Goal: Task Accomplishment & Management: Manage account settings

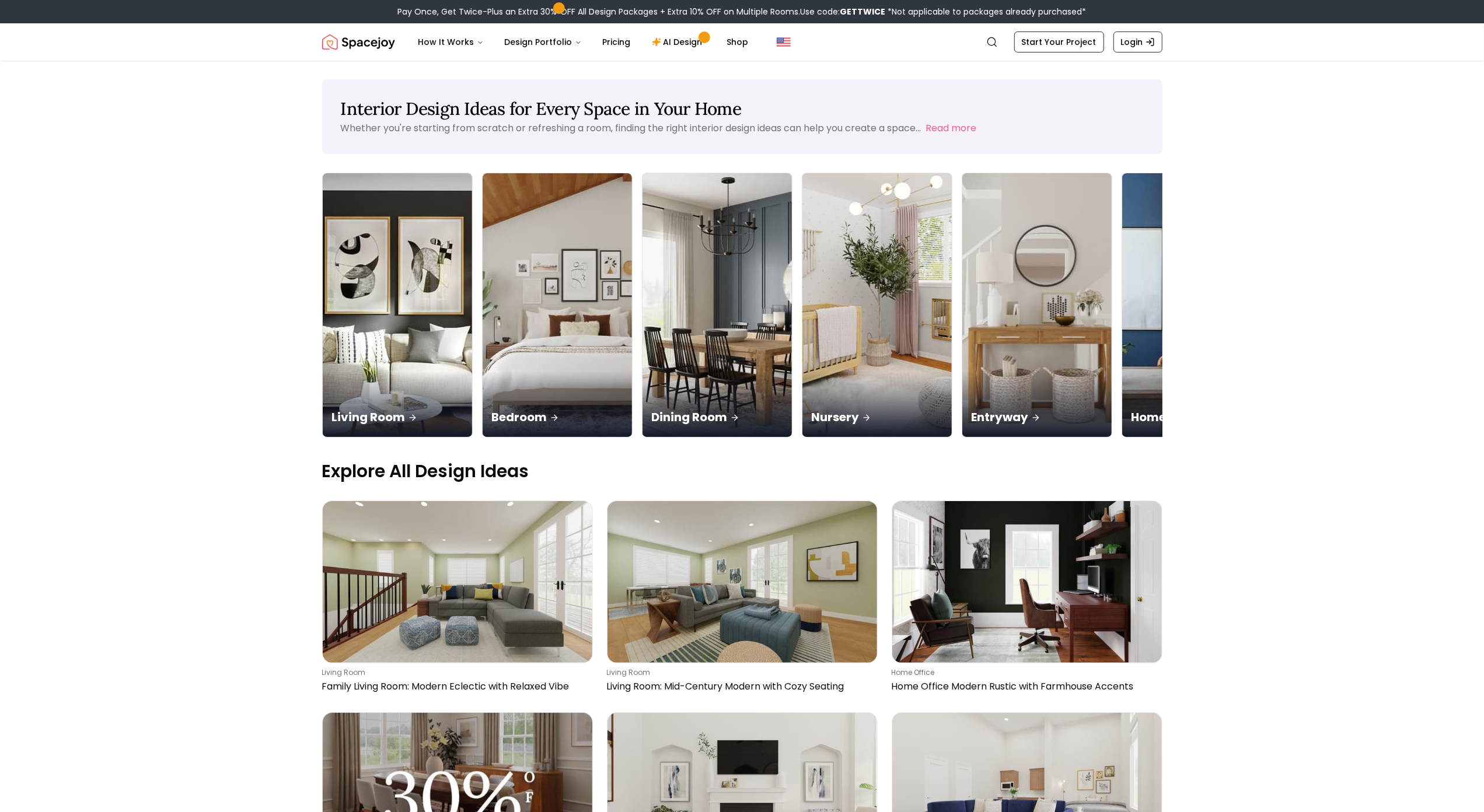
click at [85, 81] on main "Interior Design Ideas for Every Space in Your Home Whether you're starting from…" at bounding box center [742, 813] width 1484 height 1467
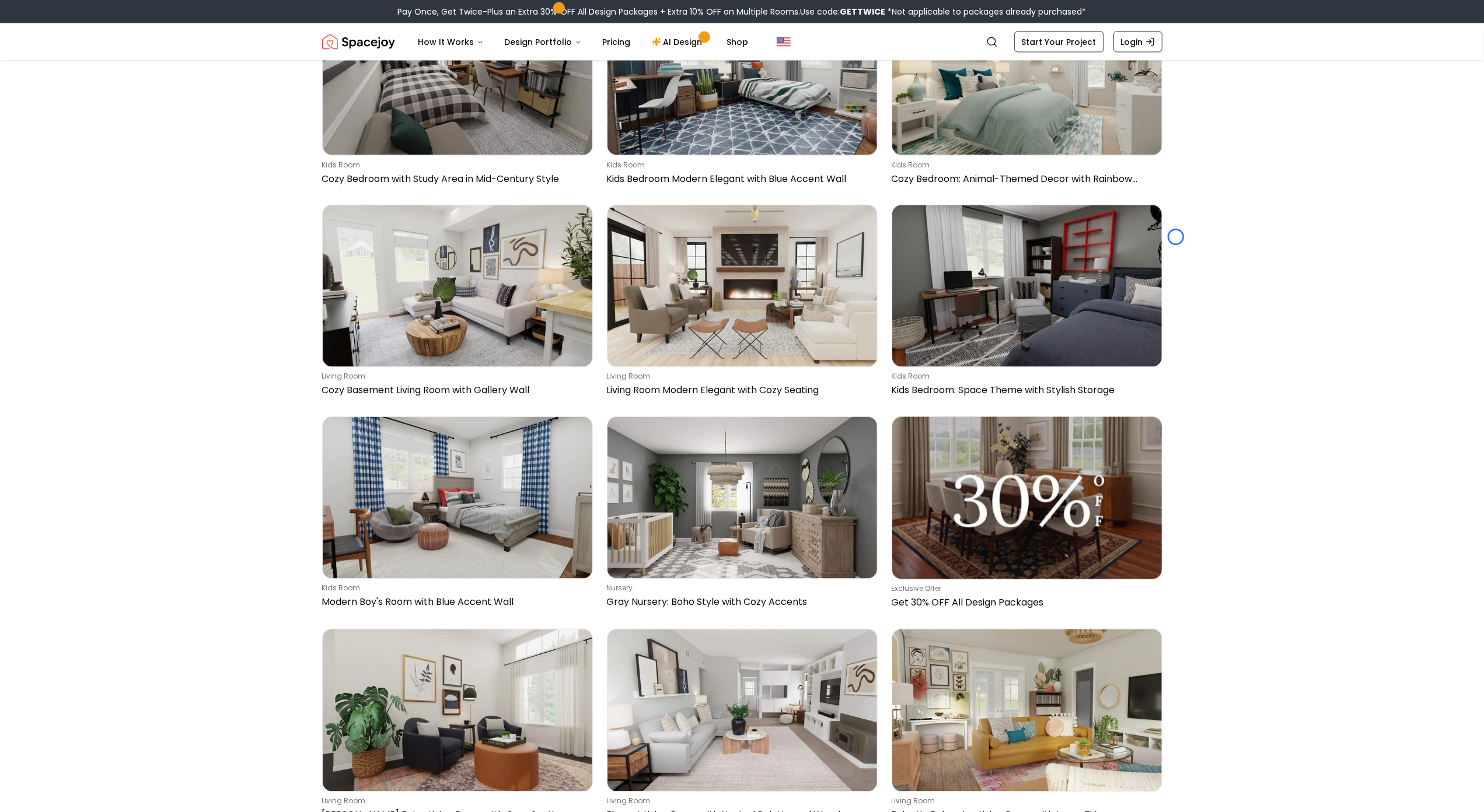
scroll to position [2028, 0]
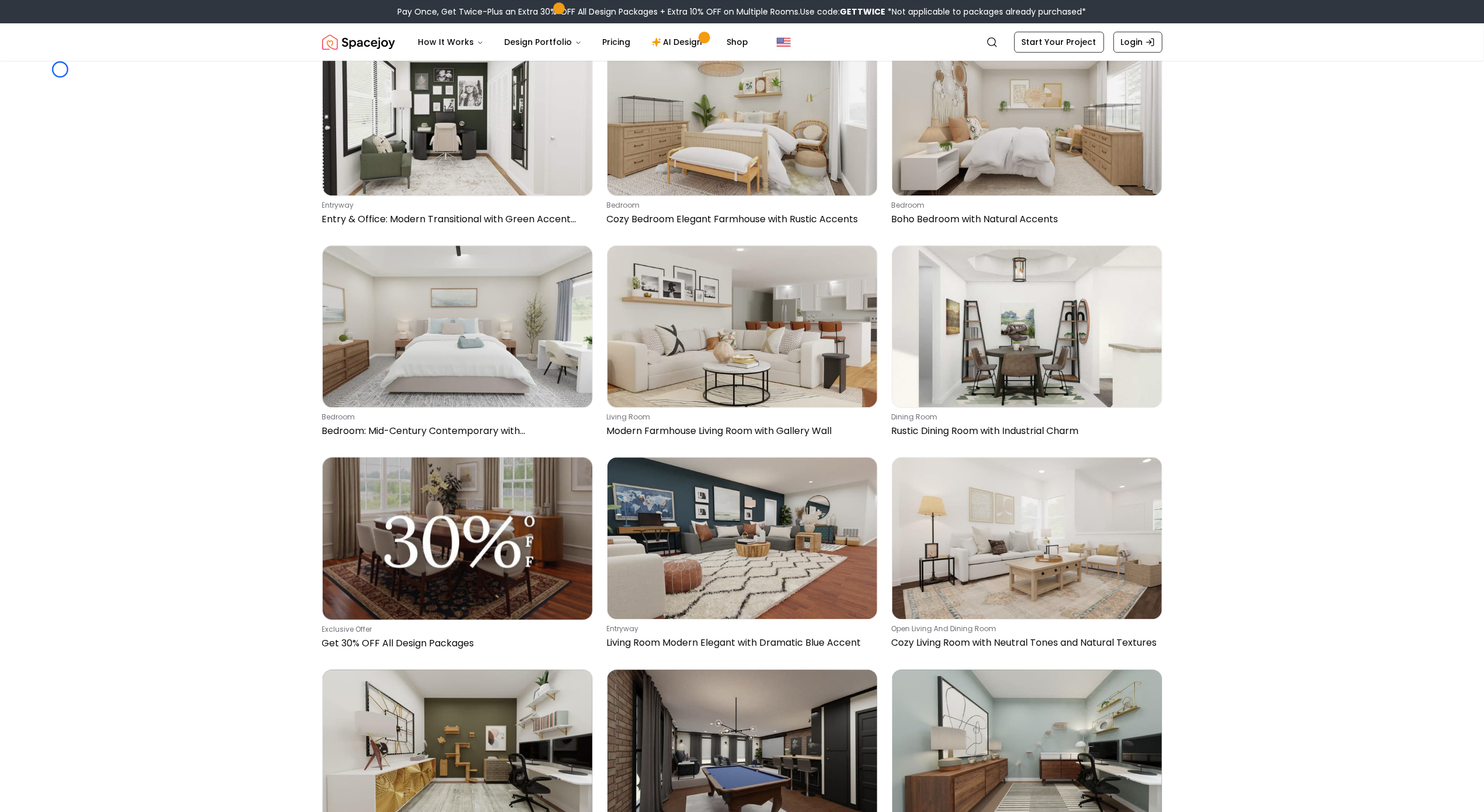
scroll to position [3034, 0]
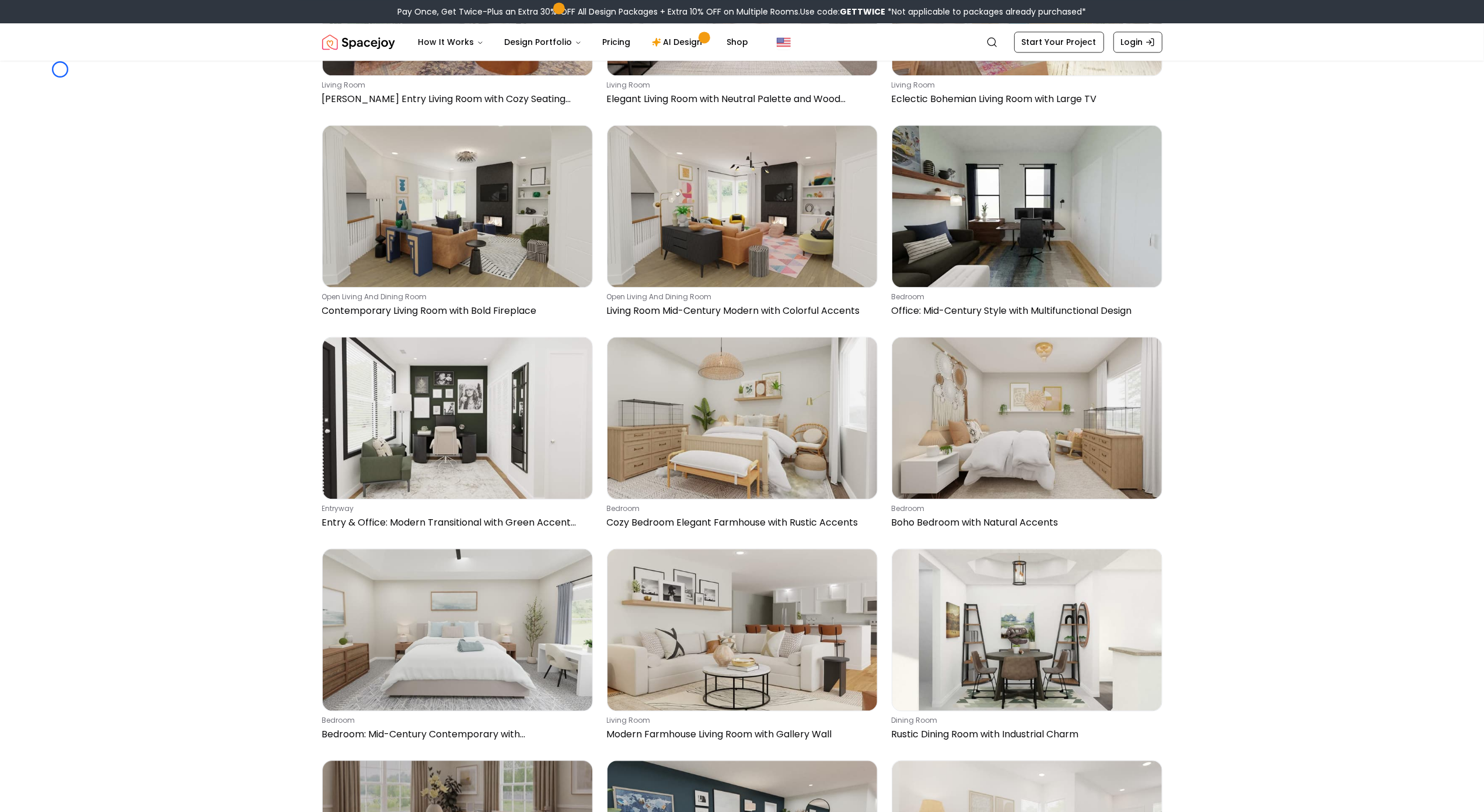
scroll to position [2670, 0]
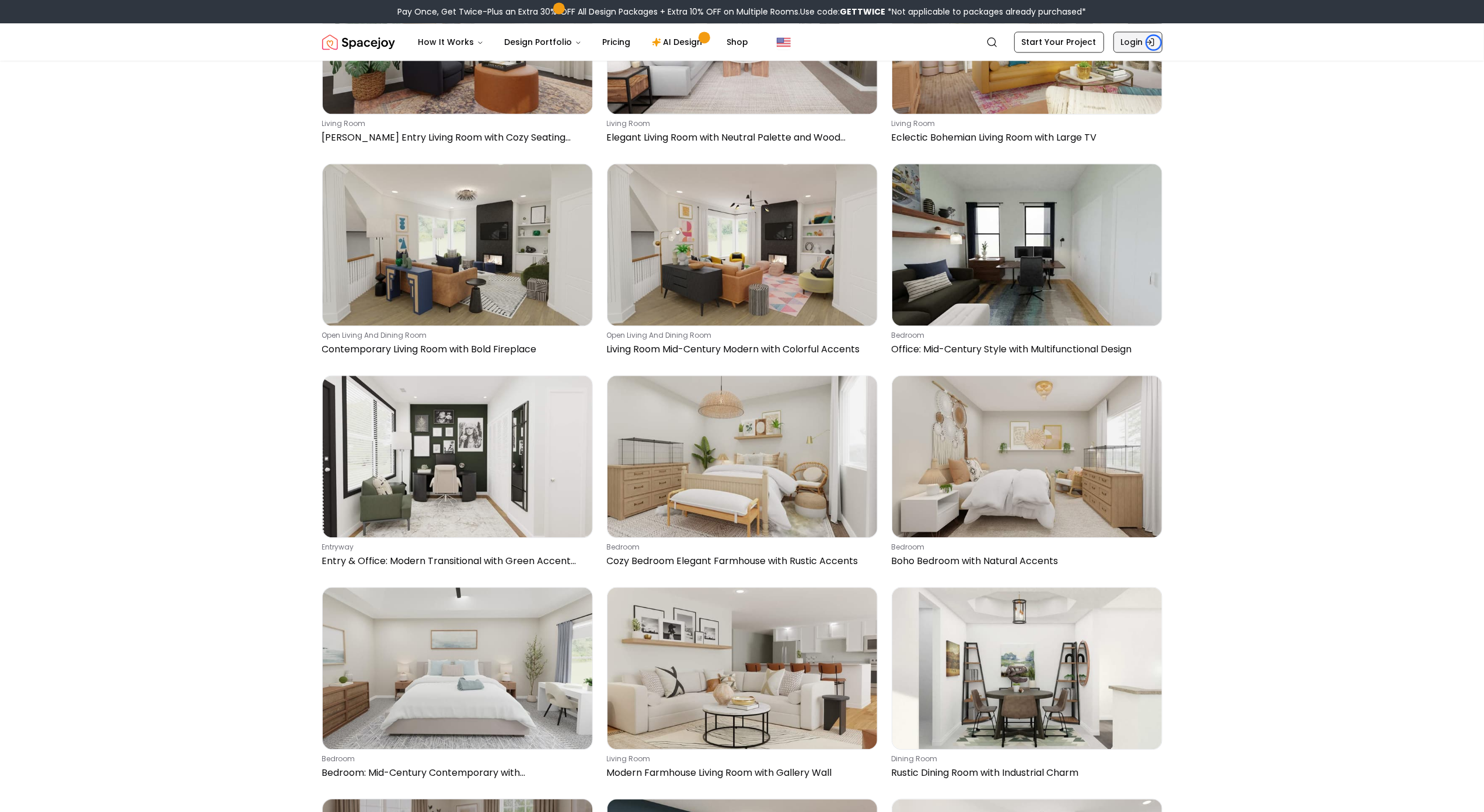
click at [1154, 43] on icon "Global" at bounding box center [1150, 42] width 9 height 9
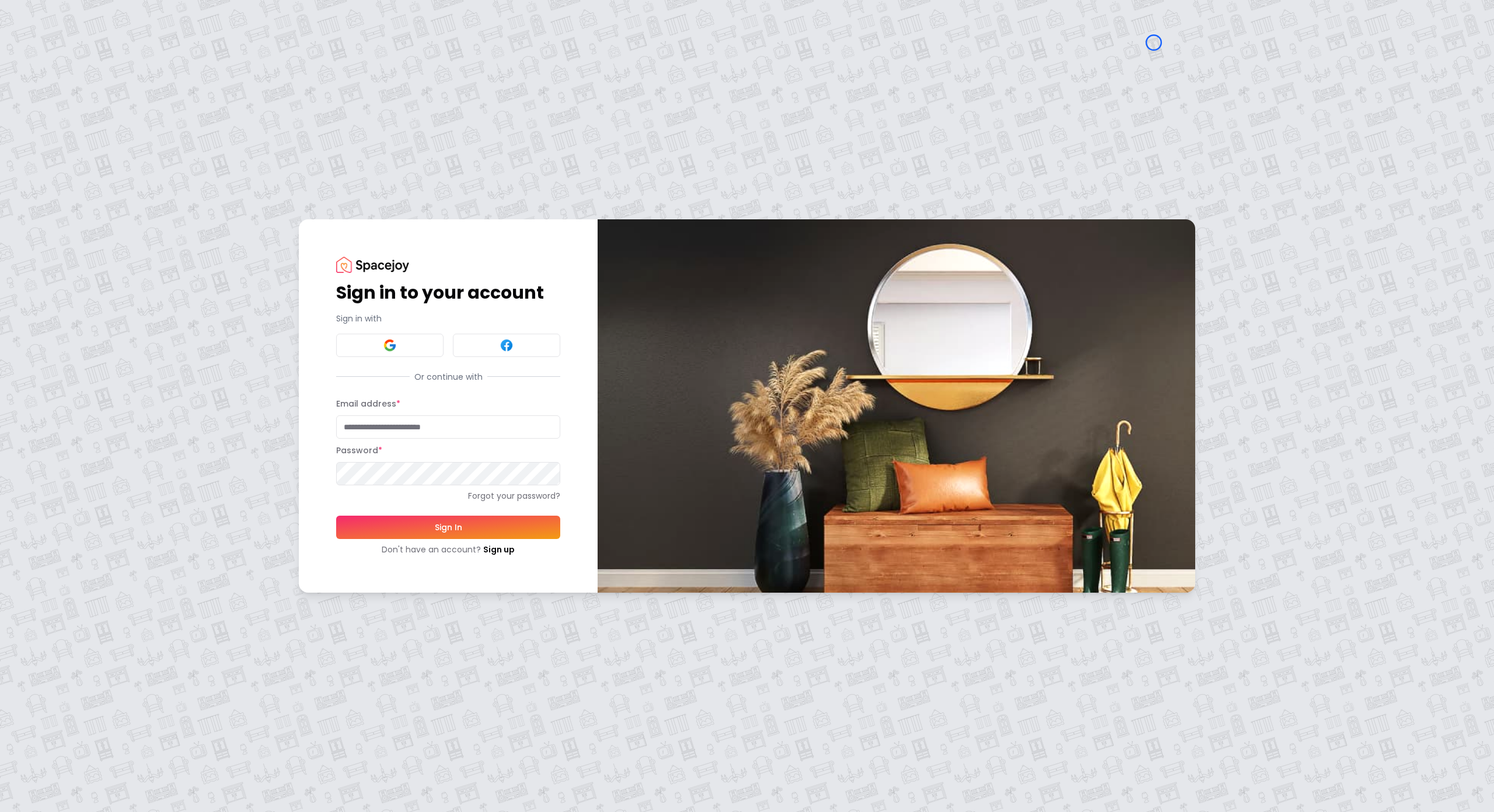
click at [106, 64] on div "Sign in to your account Sign in with Or continue with Email address * Password …" at bounding box center [747, 406] width 1494 height 812
click at [61, 97] on div "Sign in to your account Sign in with Or continue with Email address * Password …" at bounding box center [747, 406] width 1494 height 812
click at [500, 549] on link "Sign up" at bounding box center [499, 550] width 32 height 12
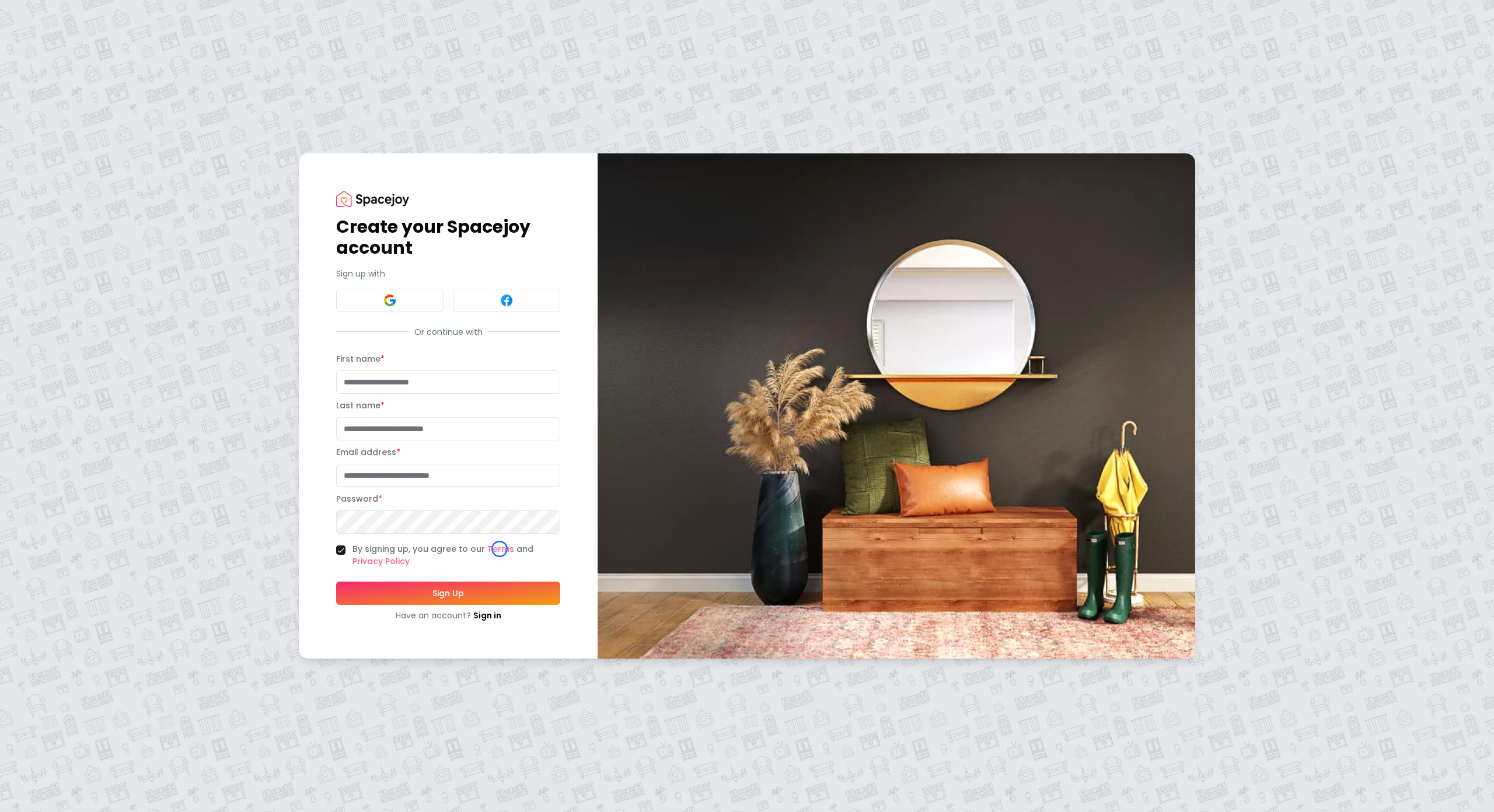
click at [87, 105] on div "Create your Spacejoy account Sign up with Or continue with First name * Last na…" at bounding box center [747, 406] width 1494 height 812
click at [65, 101] on div "Create your Spacejoy account Sign up with Or continue with First name * Last na…" at bounding box center [747, 406] width 1494 height 812
click at [496, 610] on link "Sign in" at bounding box center [487, 616] width 28 height 12
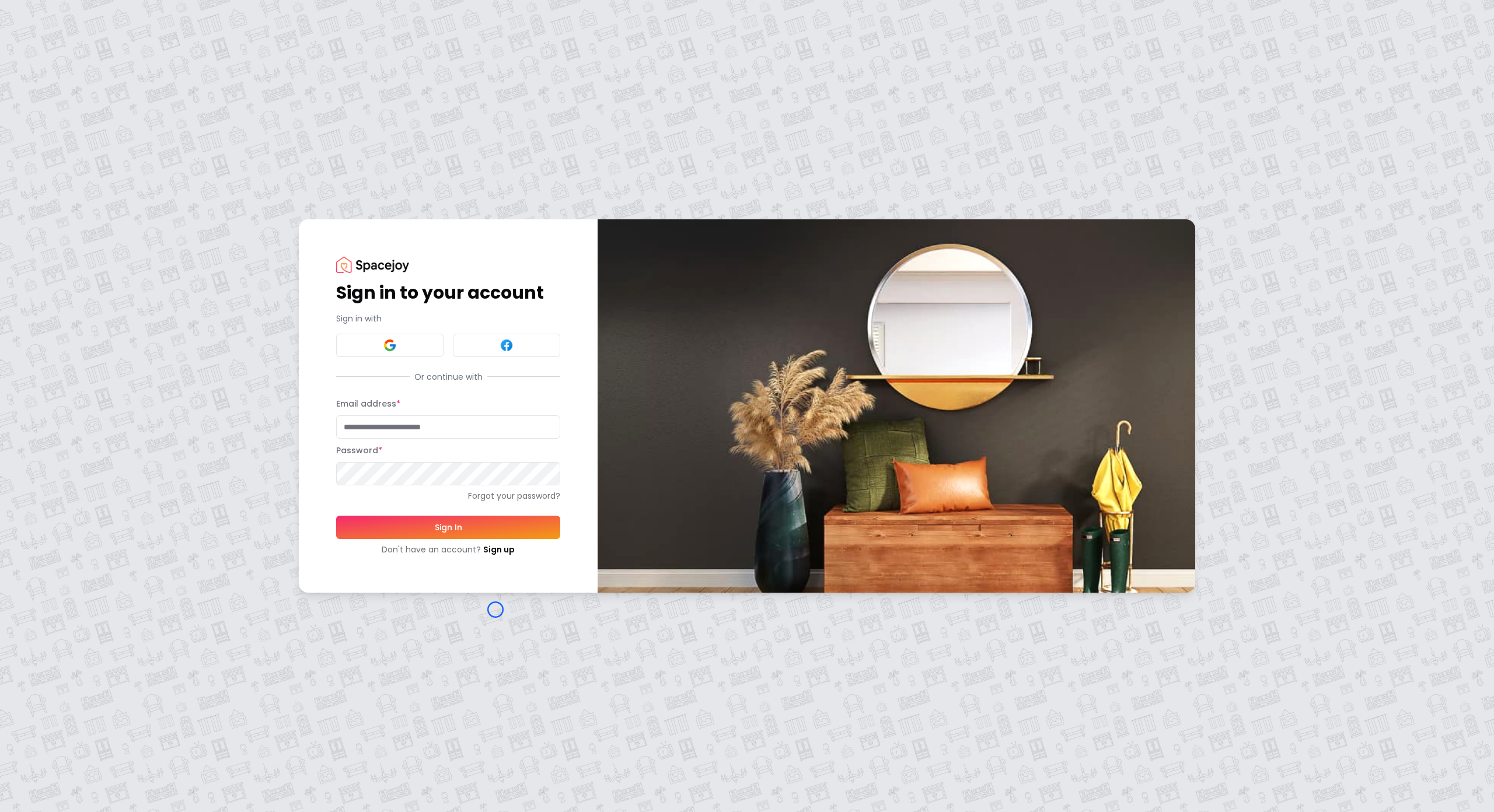
click at [71, 59] on div "Sign in to your account Sign in with Or continue with Email address * Password …" at bounding box center [747, 406] width 1494 height 812
click at [85, 105] on div "Sign in to your account Sign in with Or continue with Email address * Password …" at bounding box center [747, 406] width 1494 height 812
click at [501, 545] on link "Sign up" at bounding box center [499, 550] width 32 height 12
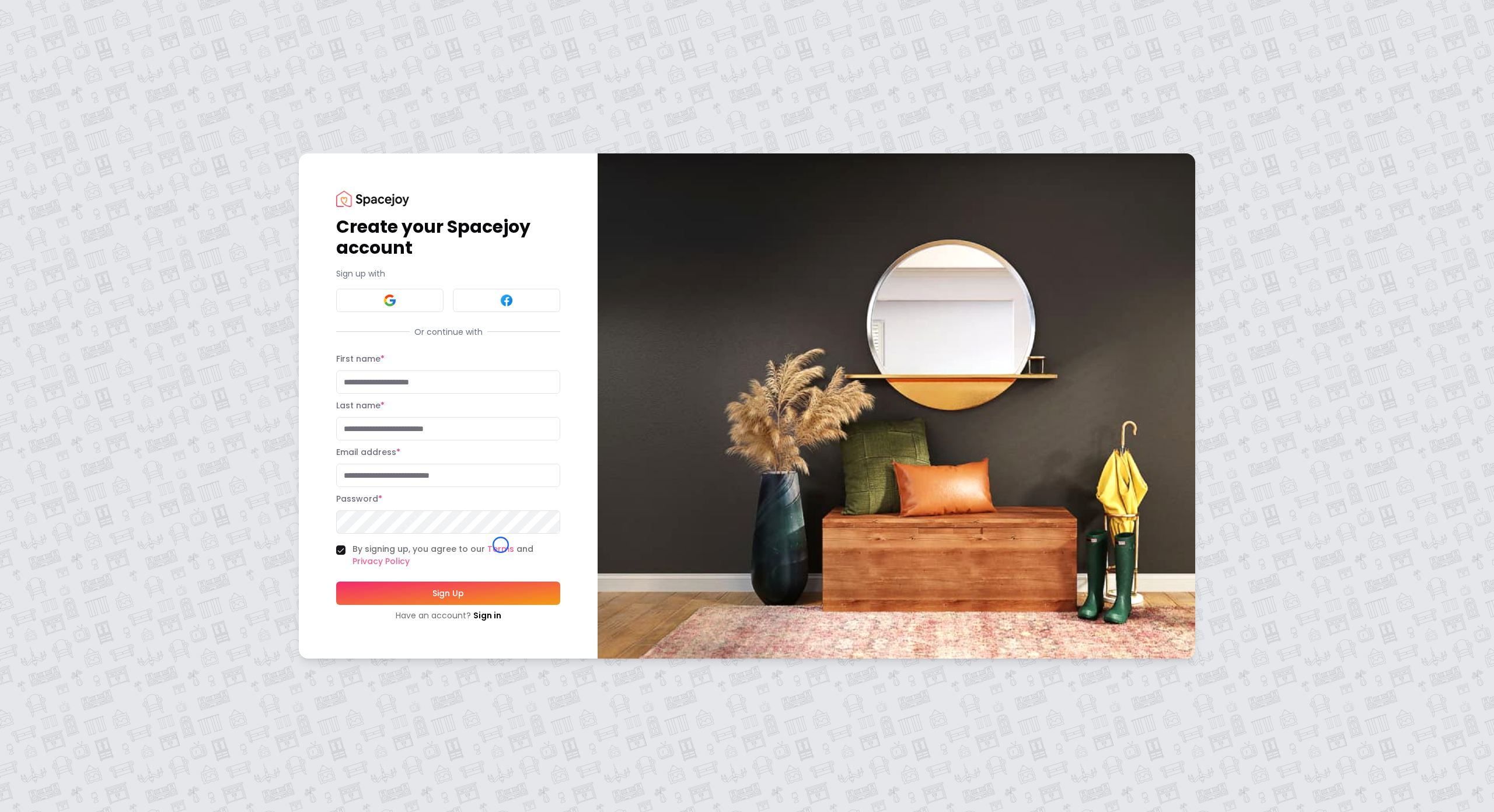
click at [87, 92] on div "Create your Spacejoy account Sign up with Or continue with First name * Last na…" at bounding box center [747, 406] width 1494 height 812
click at [105, 64] on div "Create your Spacejoy account Sign up with Or continue with First name * Last na…" at bounding box center [747, 406] width 1494 height 812
click at [390, 198] on img at bounding box center [372, 198] width 73 height 16
